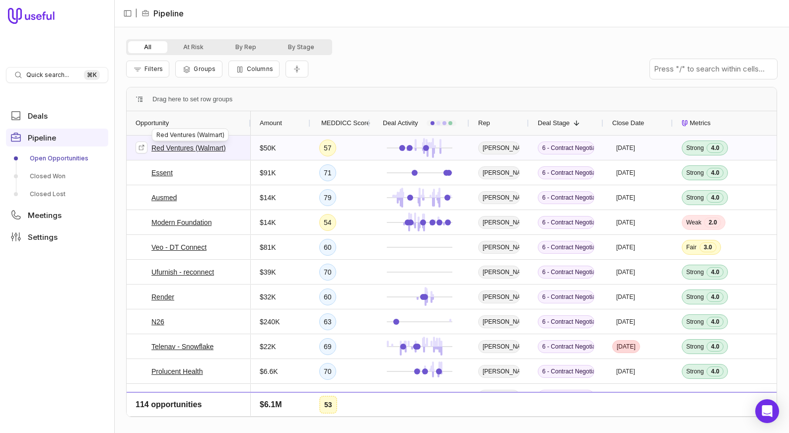
click at [187, 147] on link "Red Ventures (Walmart)" at bounding box center [188, 148] width 74 height 12
